Goal: Task Accomplishment & Management: Use online tool/utility

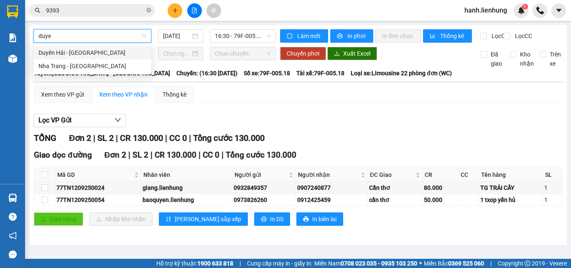
type input "duyen"
click at [80, 66] on div "Nha Trang - [GEOGRAPHIC_DATA]" at bounding box center [92, 65] width 108 height 9
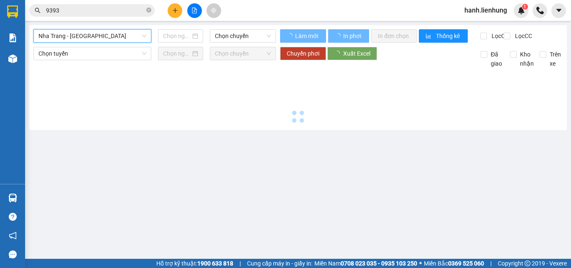
type input "[DATE]"
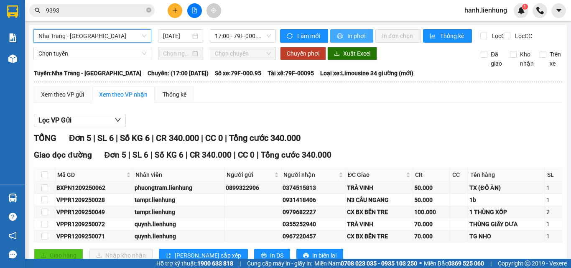
click at [351, 37] on span "In phơi" at bounding box center [356, 35] width 19 height 9
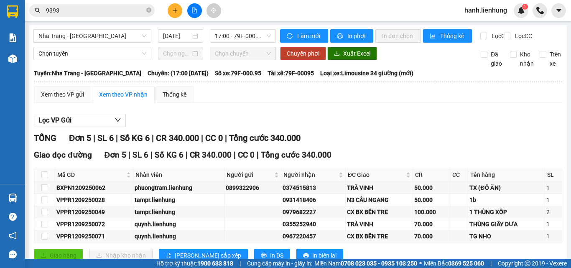
drag, startPoint x: 465, startPoint y: 113, endPoint x: 441, endPoint y: 111, distance: 23.5
click at [463, 113] on div "Xem theo VP gửi Xem theo VP nhận Thống kê Lọc VP Gửi TỔNG Đơn 5 | SL 6 | Số KG…" at bounding box center [298, 179] width 528 height 186
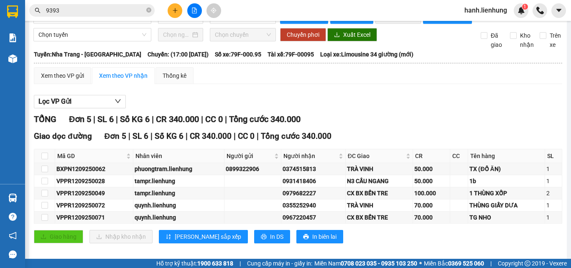
scroll to position [34, 0]
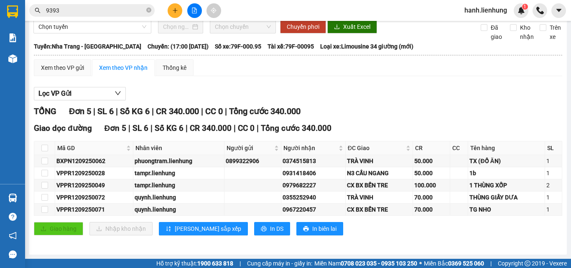
click at [401, 111] on div "TỔNG Đơn 5 | SL 6 | Số KG 6 | CR 340.000 | CC 0 | Tổng cước 340.000" at bounding box center [298, 111] width 528 height 13
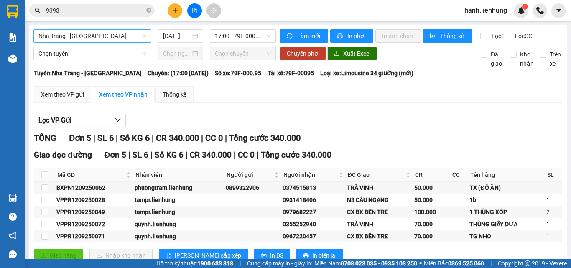
click at [123, 34] on span "Nha Trang - [GEOGRAPHIC_DATA]" at bounding box center [92, 36] width 108 height 13
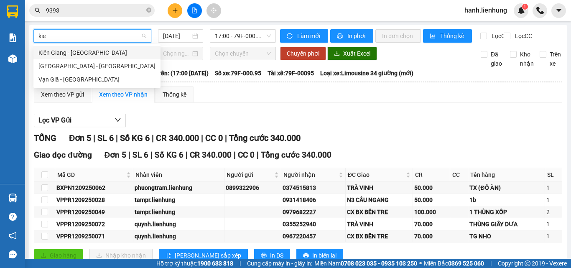
type input "kien"
click at [92, 67] on div "[GEOGRAPHIC_DATA] - [GEOGRAPHIC_DATA]" at bounding box center [96, 65] width 117 height 9
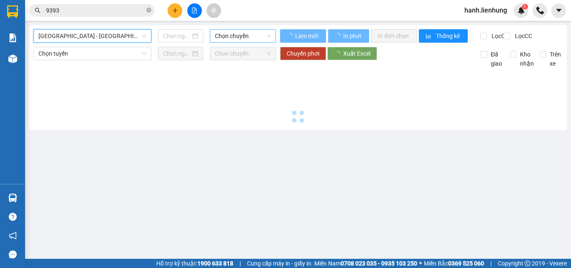
type input "[DATE]"
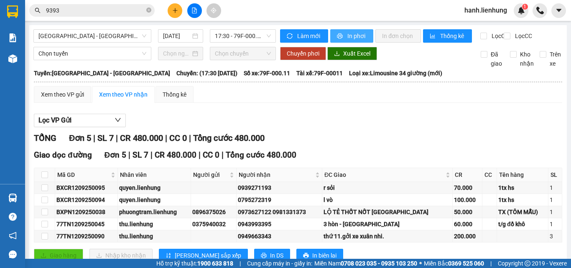
click at [364, 37] on button "In phơi" at bounding box center [351, 35] width 43 height 13
drag, startPoint x: 90, startPoint y: 34, endPoint x: 88, endPoint y: 38, distance: 4.5
click at [90, 35] on span "[GEOGRAPHIC_DATA] - [GEOGRAPHIC_DATA]" at bounding box center [92, 36] width 108 height 13
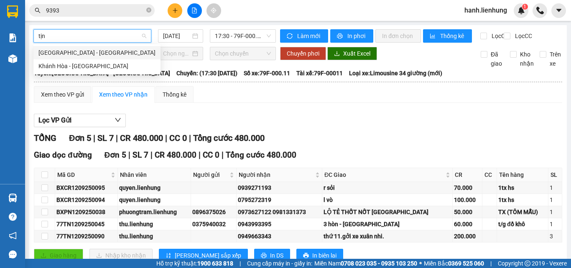
type input "tịnh"
click at [66, 54] on div "[GEOGRAPHIC_DATA] - [GEOGRAPHIC_DATA]" at bounding box center [96, 52] width 117 height 9
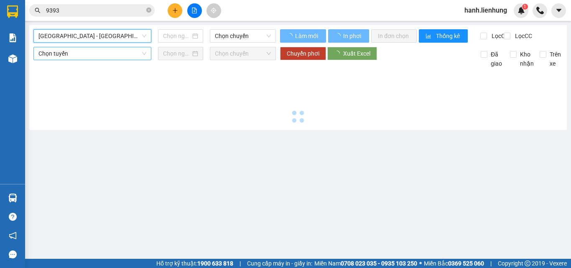
type input "[DATE]"
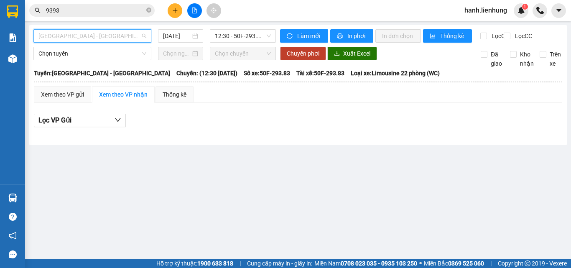
click at [105, 39] on span "[GEOGRAPHIC_DATA] - [GEOGRAPHIC_DATA]" at bounding box center [92, 36] width 108 height 13
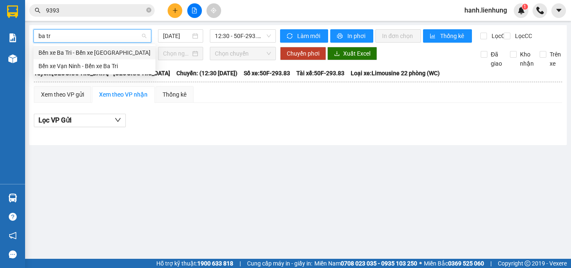
type input "ba tri"
click at [112, 66] on div "Bến xe Vạn Ninh - Bến xe Ba Tri" at bounding box center [94, 65] width 112 height 9
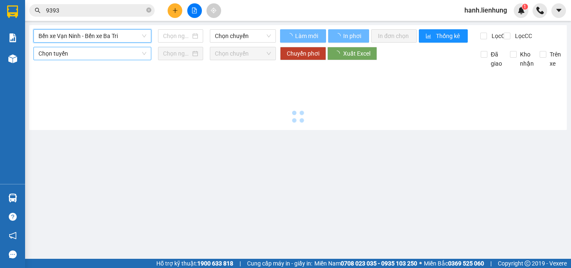
type input "[DATE]"
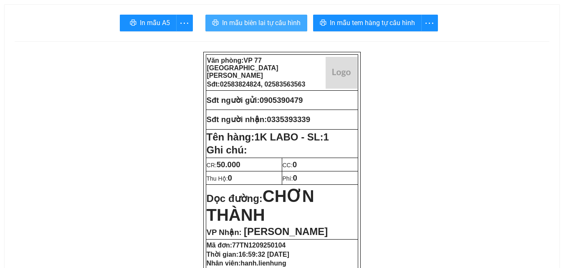
click at [250, 23] on span "In mẫu biên lai tự cấu hình" at bounding box center [261, 23] width 79 height 10
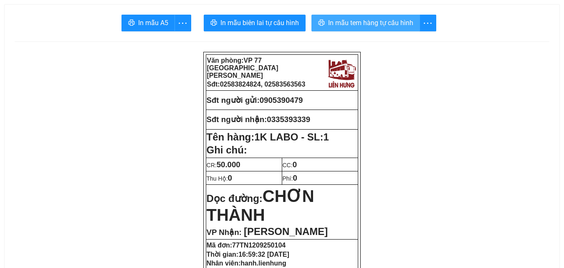
click at [385, 23] on span "In mẫu tem hàng tự cấu hình" at bounding box center [370, 23] width 85 height 10
